Goal: Information Seeking & Learning: Stay updated

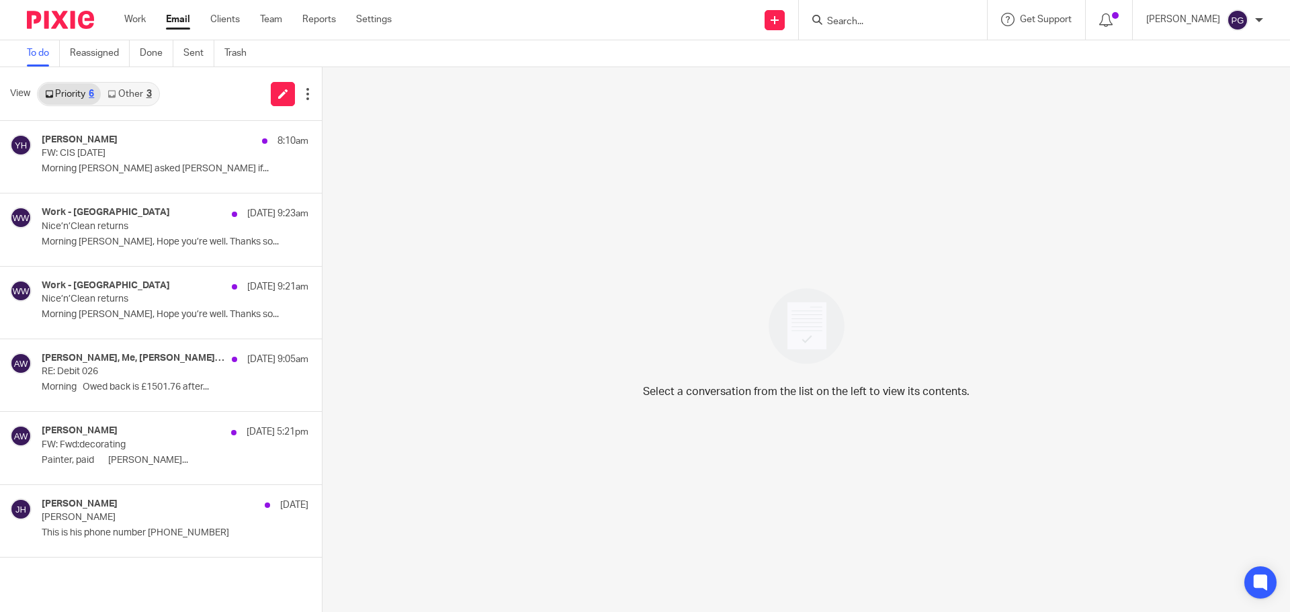
click at [128, 92] on link "Other 3" at bounding box center [129, 93] width 57 height 21
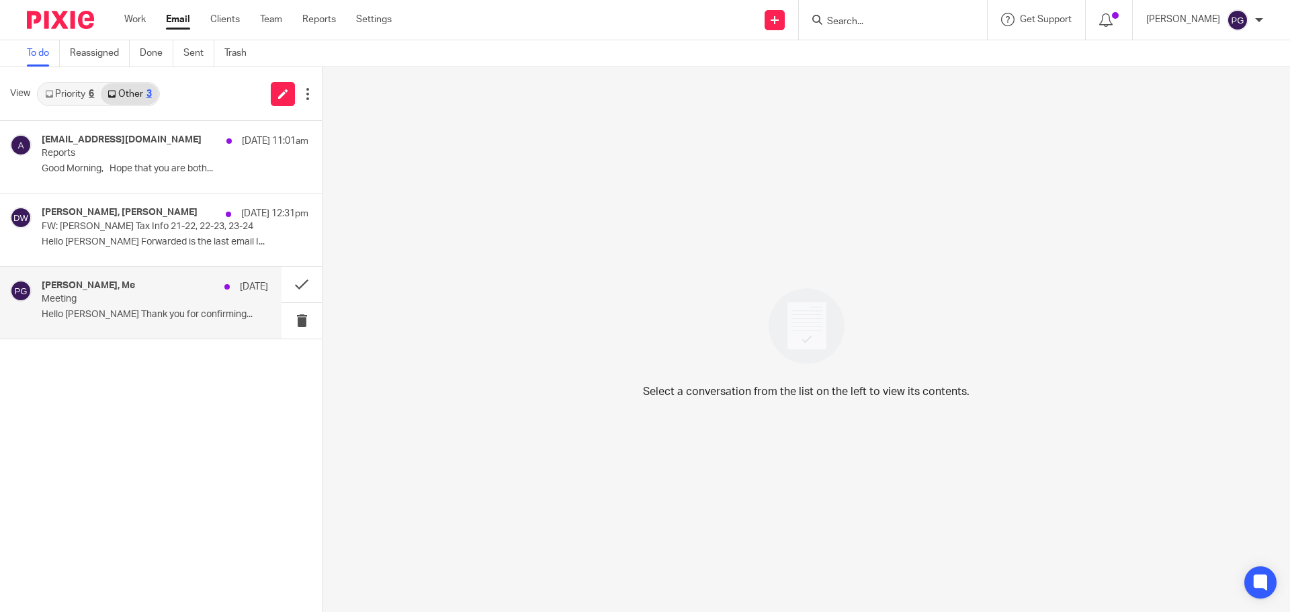
click at [148, 316] on p "Hello [PERSON_NAME] Thank you for confirming..." at bounding box center [155, 314] width 226 height 11
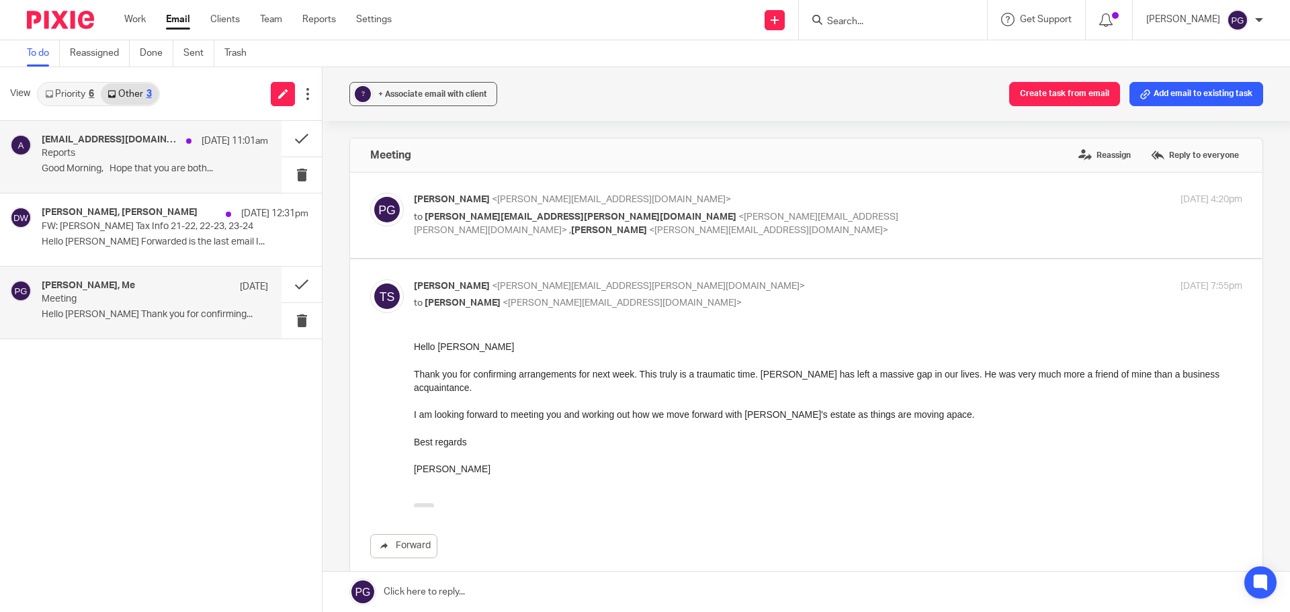
click at [159, 153] on p "Reports" at bounding box center [132, 153] width 181 height 11
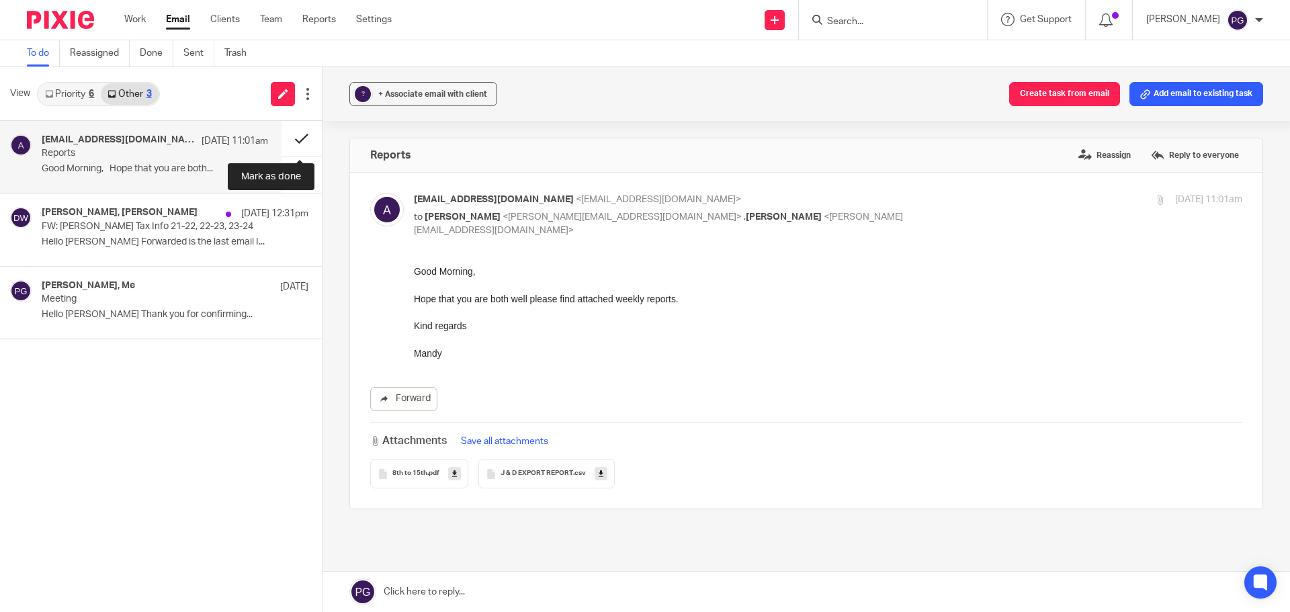
click at [306, 138] on button at bounding box center [301, 139] width 40 height 36
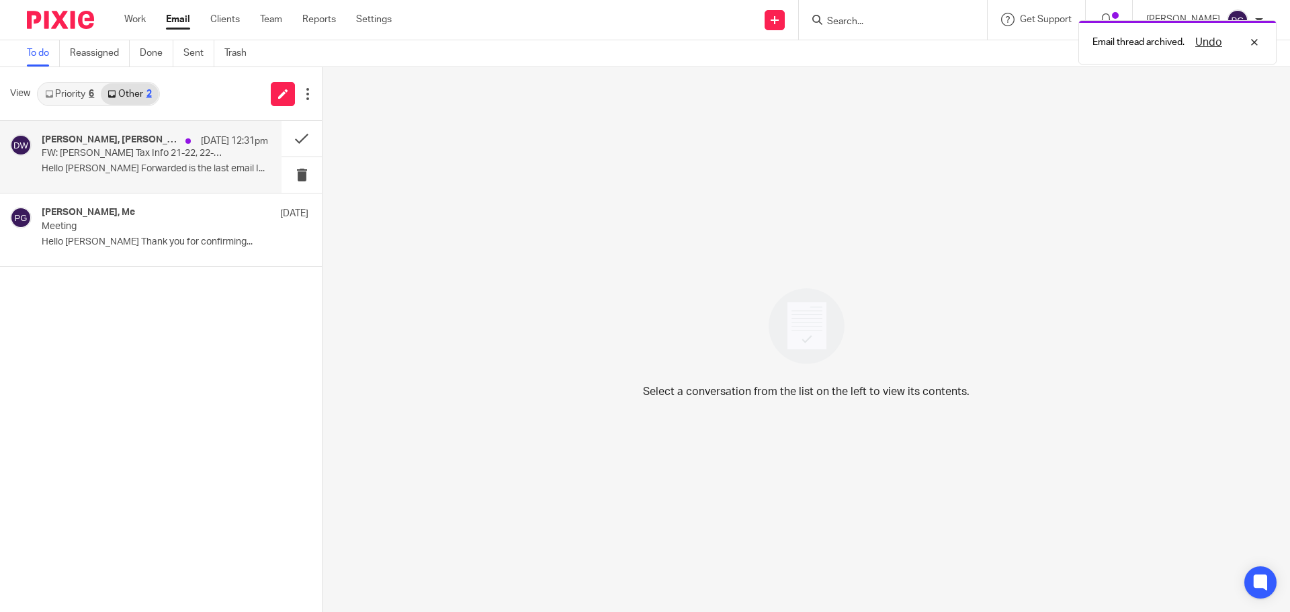
click at [167, 160] on div "[PERSON_NAME], [PERSON_NAME] [DATE] 12:31pm FW: [PERSON_NAME] Tax Info 21-22, 2…" at bounding box center [155, 156] width 226 height 45
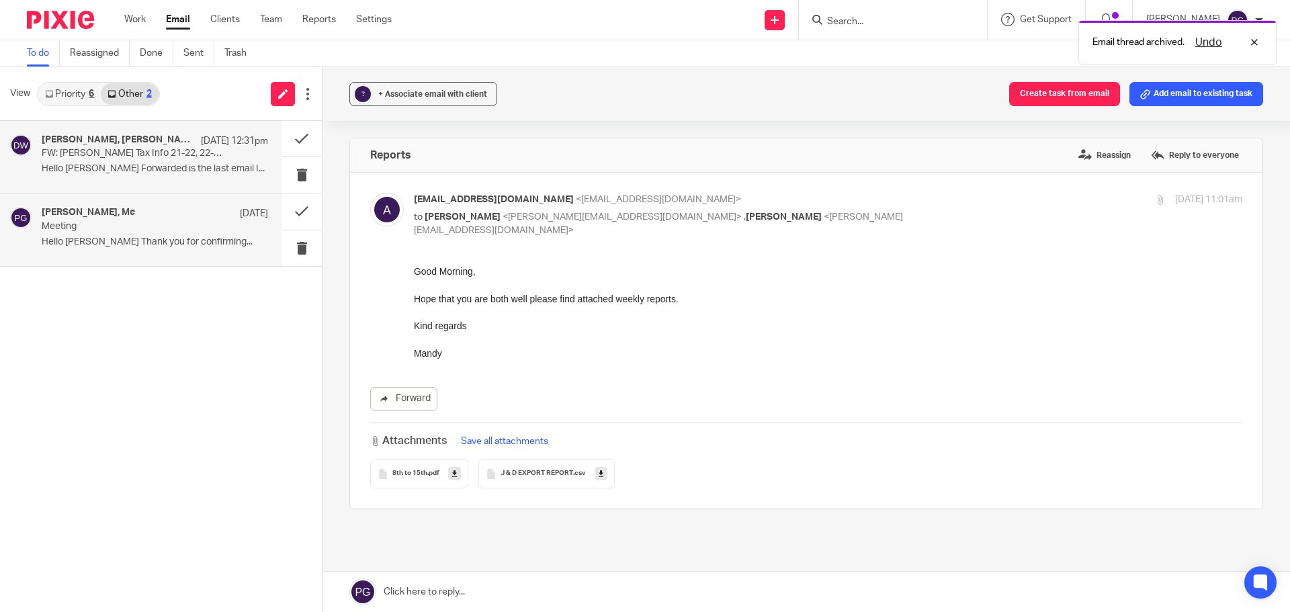
click at [164, 207] on div "[PERSON_NAME], Me [DATE]" at bounding box center [155, 213] width 226 height 13
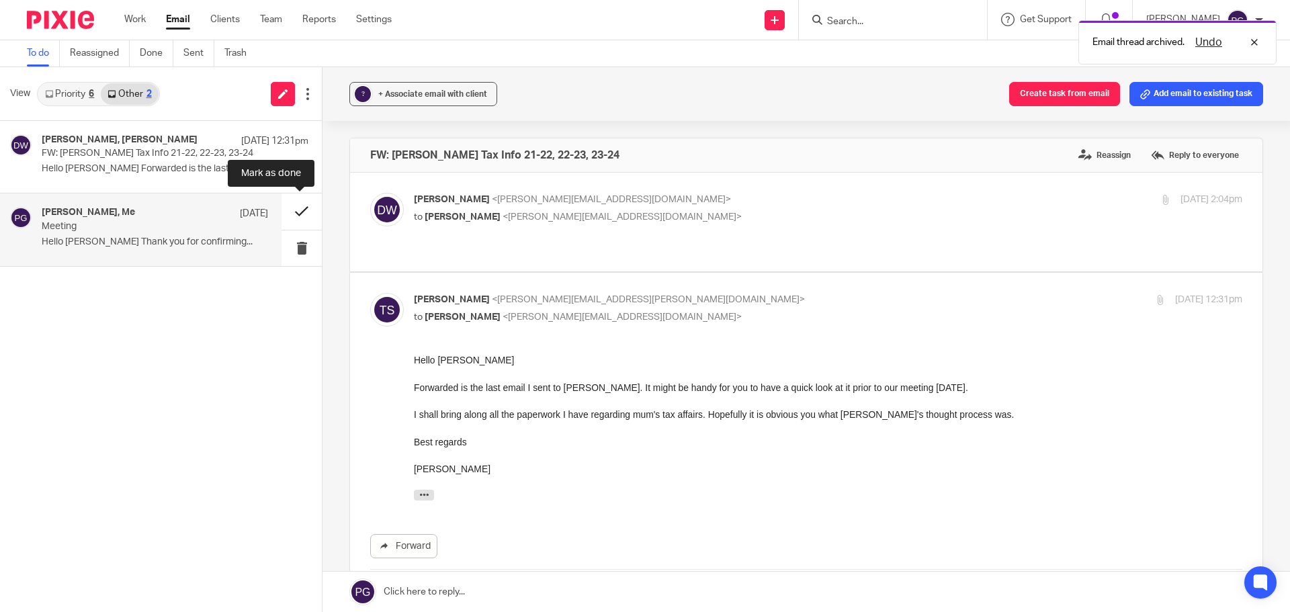
click at [302, 211] on button at bounding box center [301, 211] width 40 height 36
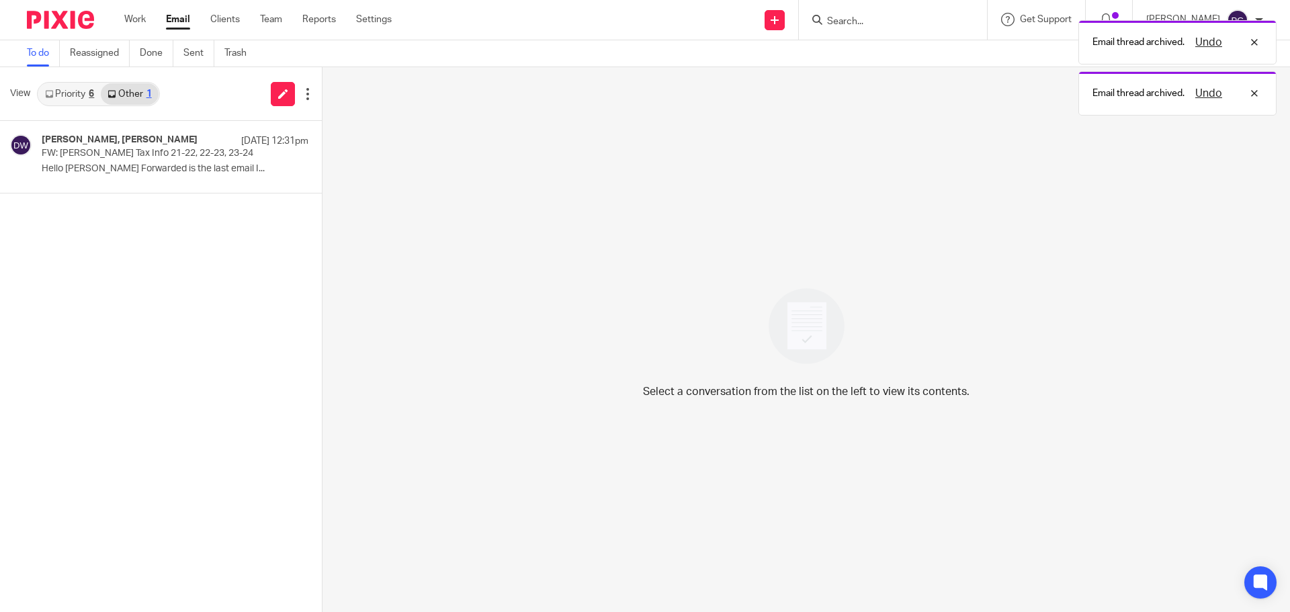
click at [76, 96] on link "Priority 6" at bounding box center [69, 93] width 62 height 21
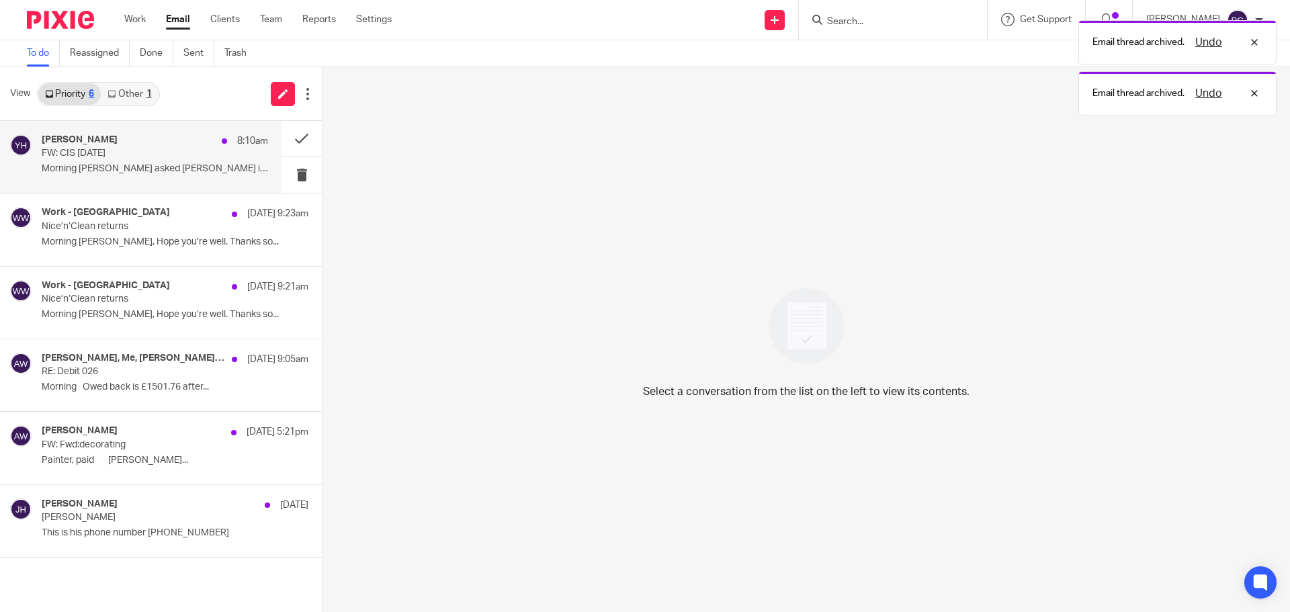
click at [142, 162] on div "[PERSON_NAME] 8:10am FW: CIS [DATE] Morning [PERSON_NAME] asked [PERSON_NAME] i…" at bounding box center [155, 156] width 226 height 45
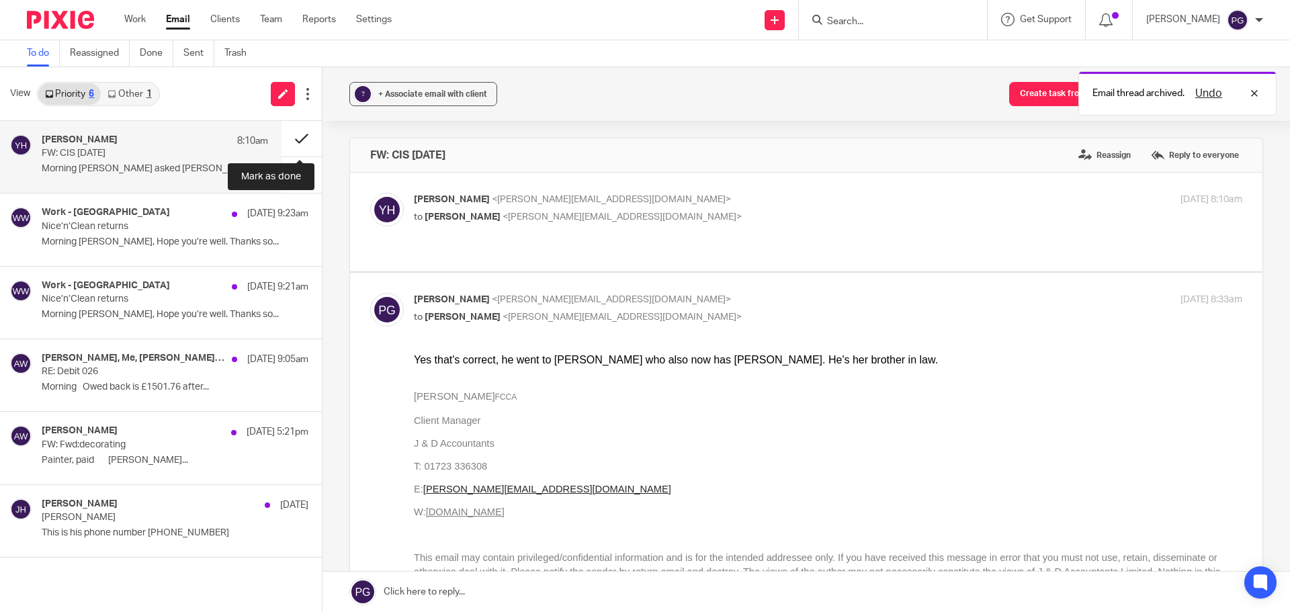
click at [304, 136] on button at bounding box center [301, 139] width 40 height 36
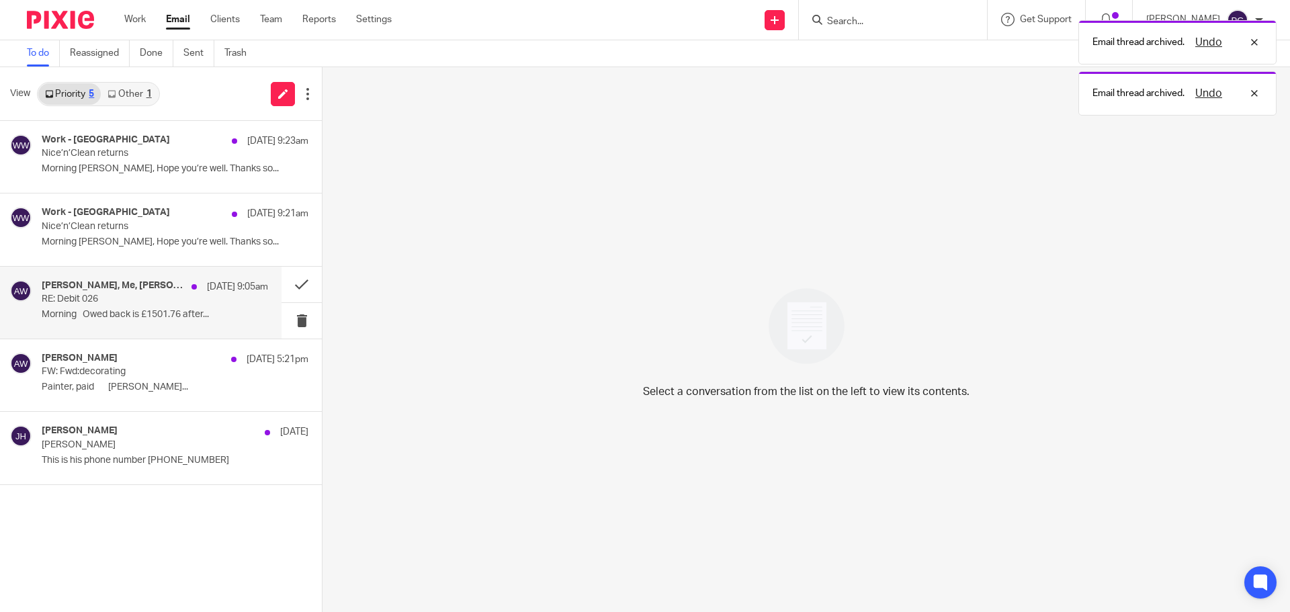
click at [134, 284] on h4 "[PERSON_NAME], Me, [PERSON_NAME], [PERSON_NAME]" at bounding box center [113, 285] width 143 height 11
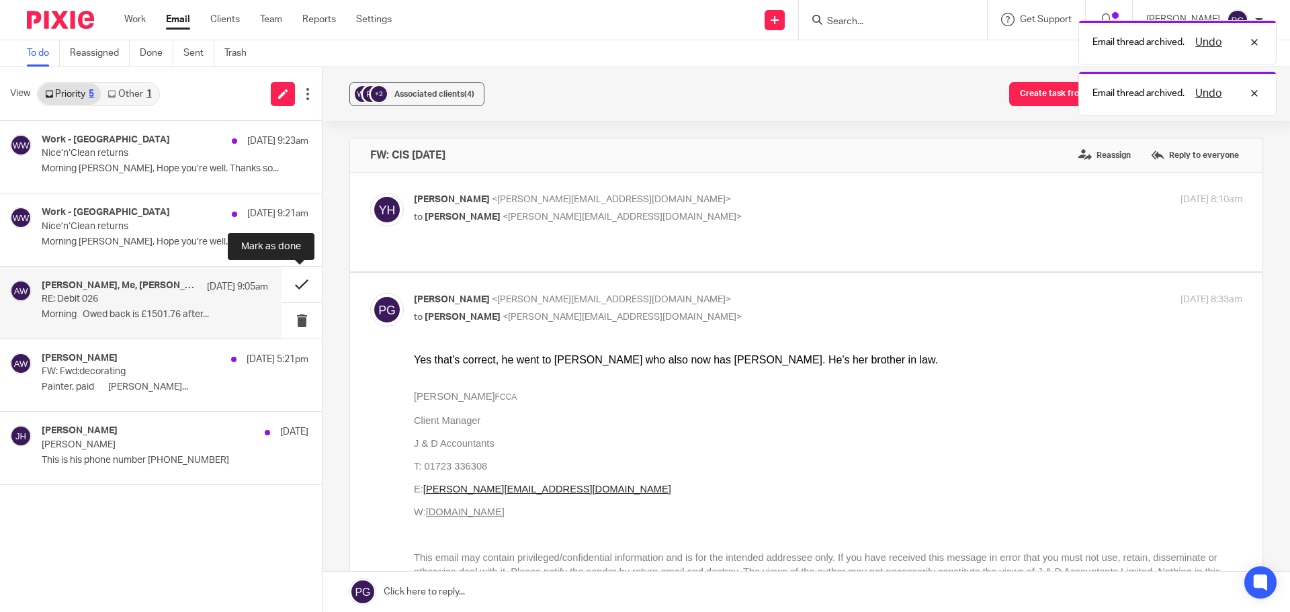
click at [304, 279] on button at bounding box center [301, 285] width 40 height 36
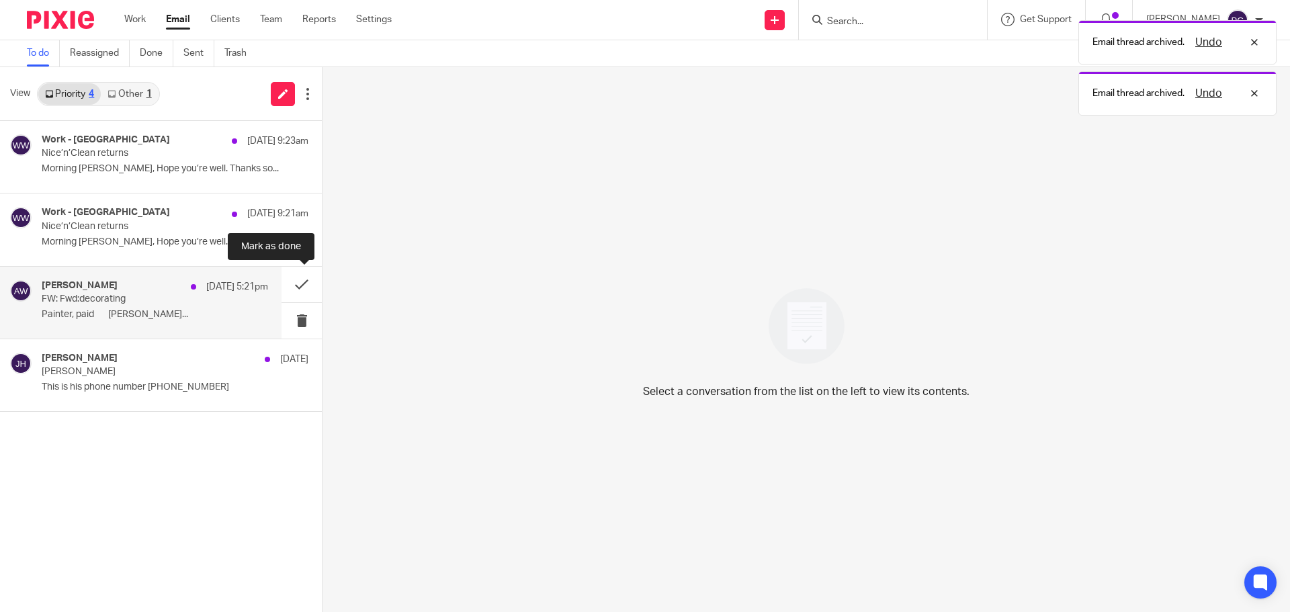
click at [300, 281] on button at bounding box center [301, 285] width 40 height 36
